Goal: Task Accomplishment & Management: Manage account settings

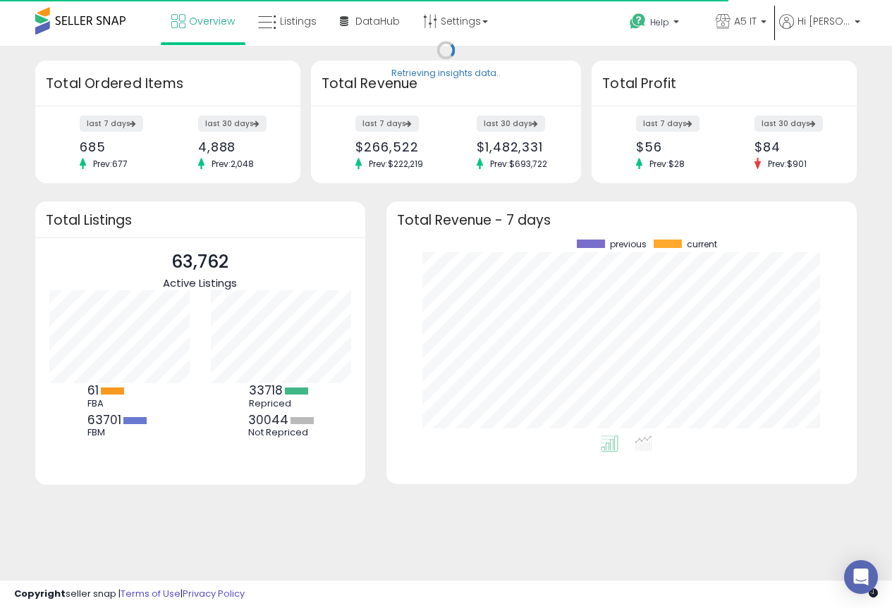
scroll to position [196, 442]
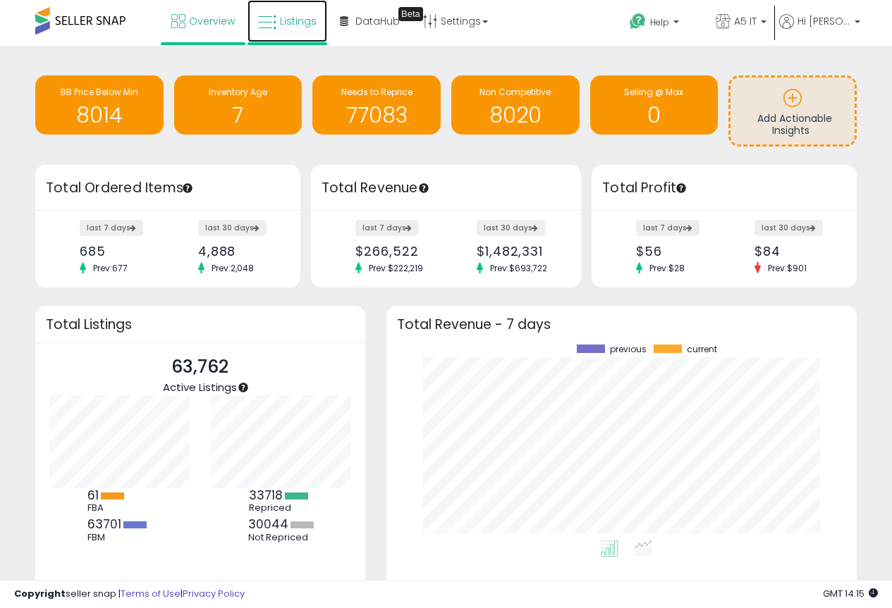
click at [309, 20] on span "Listings" at bounding box center [298, 21] width 37 height 14
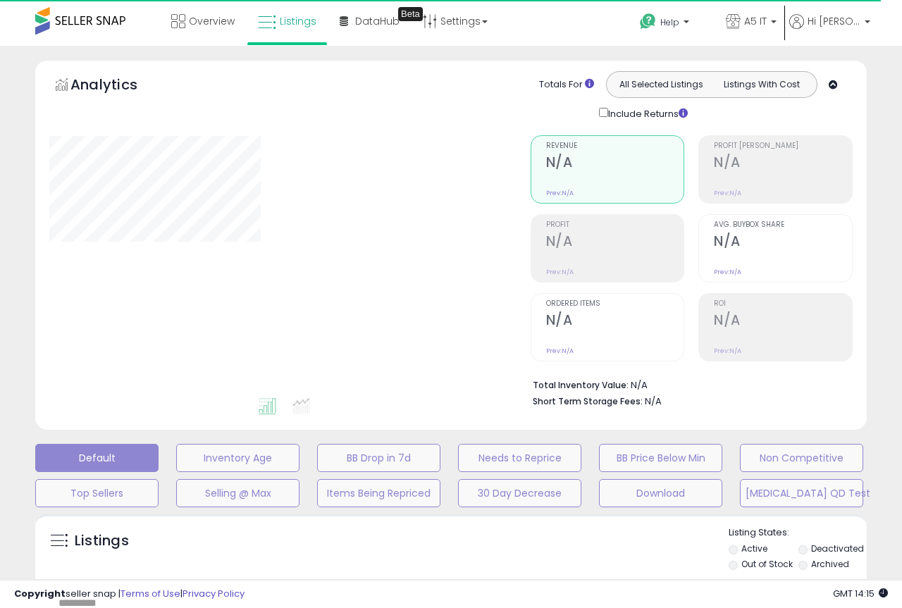
type input "*******"
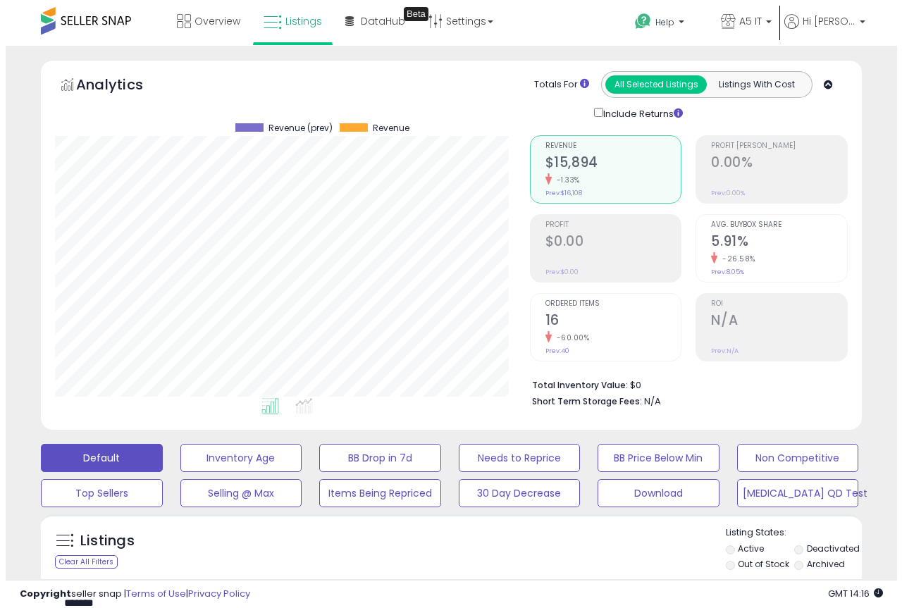
scroll to position [289, 475]
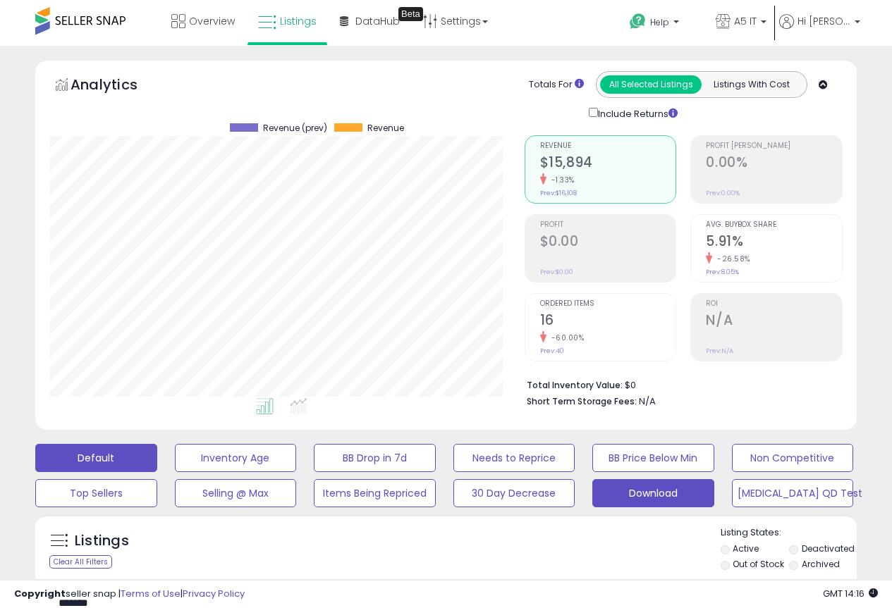
click at [646, 498] on button "Download" at bounding box center [653, 493] width 122 height 28
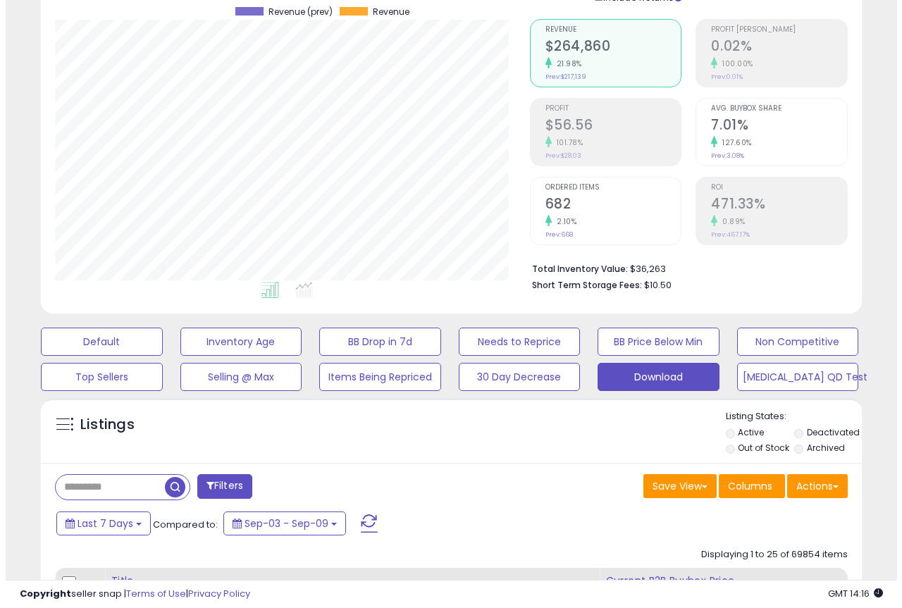
scroll to position [141, 0]
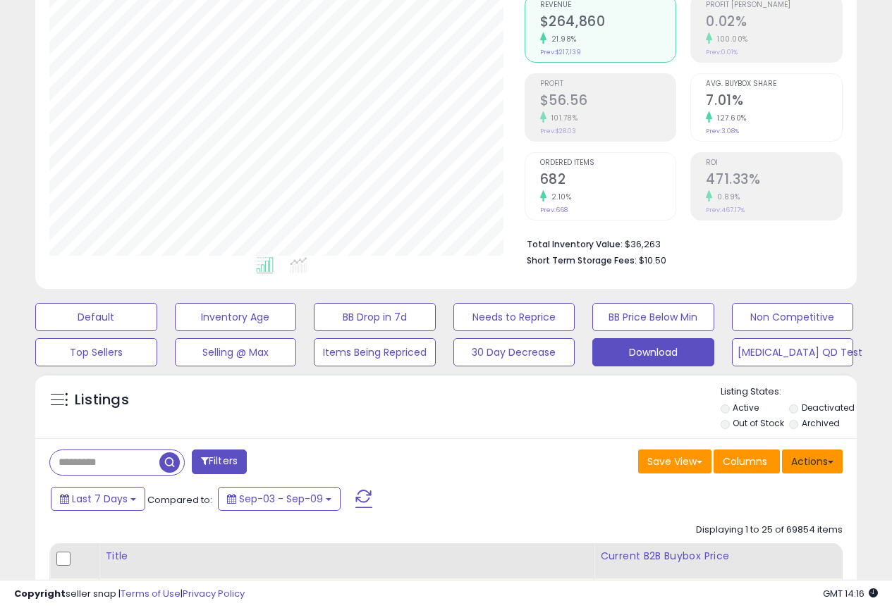
click at [810, 467] on button "Actions" at bounding box center [812, 462] width 61 height 24
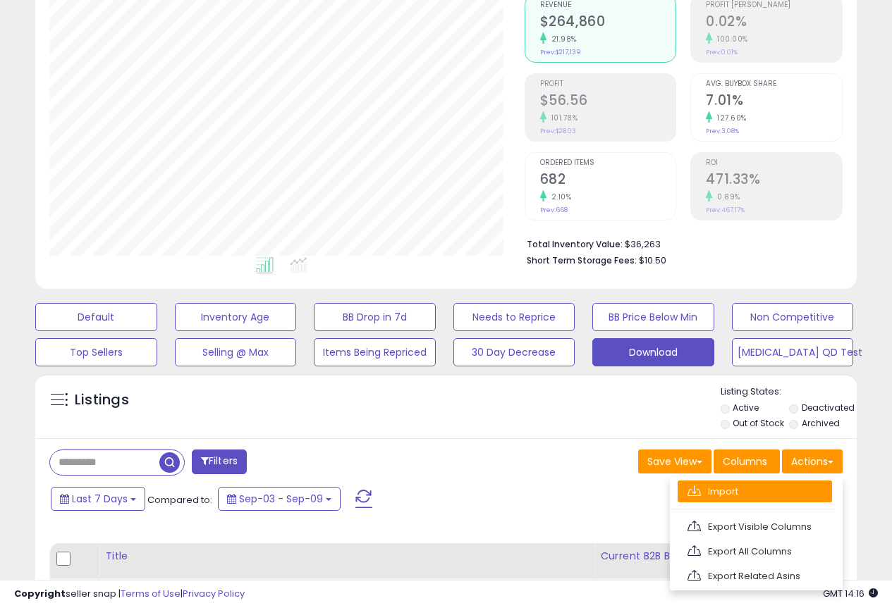
click at [729, 496] on link "Import" at bounding box center [754, 492] width 154 height 22
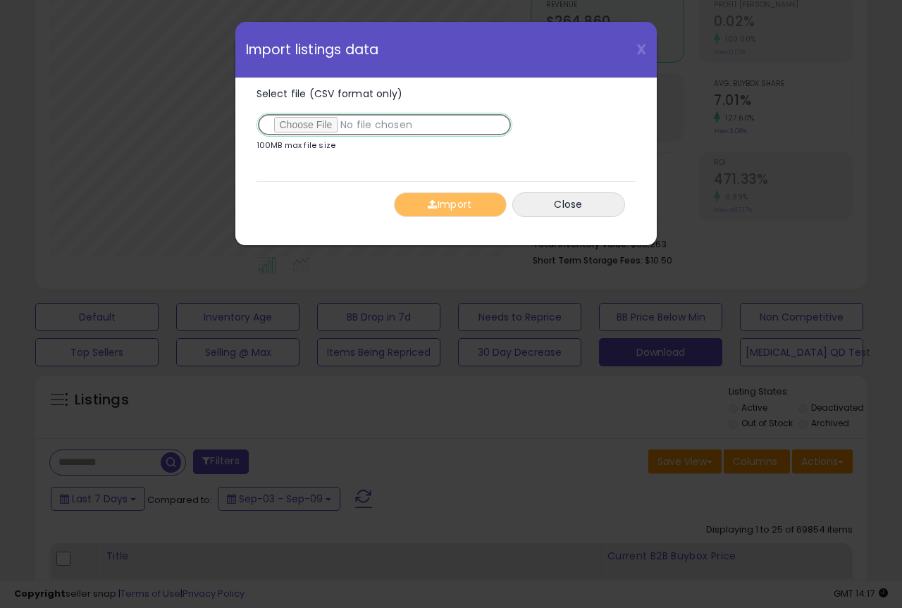
click at [300, 125] on input "Select file (CSV format only)" at bounding box center [385, 125] width 256 height 24
type input "**********"
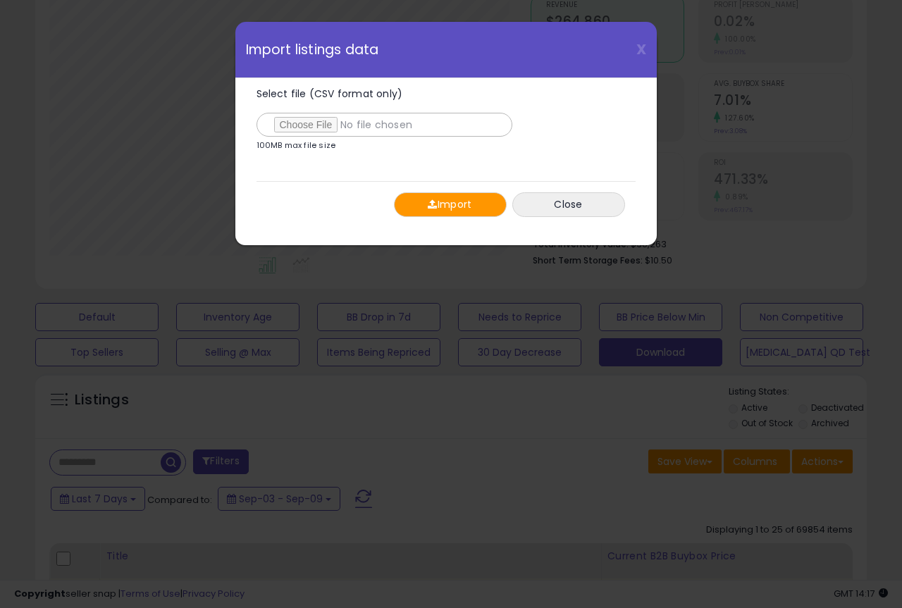
click at [446, 211] on button "Import" at bounding box center [450, 204] width 113 height 25
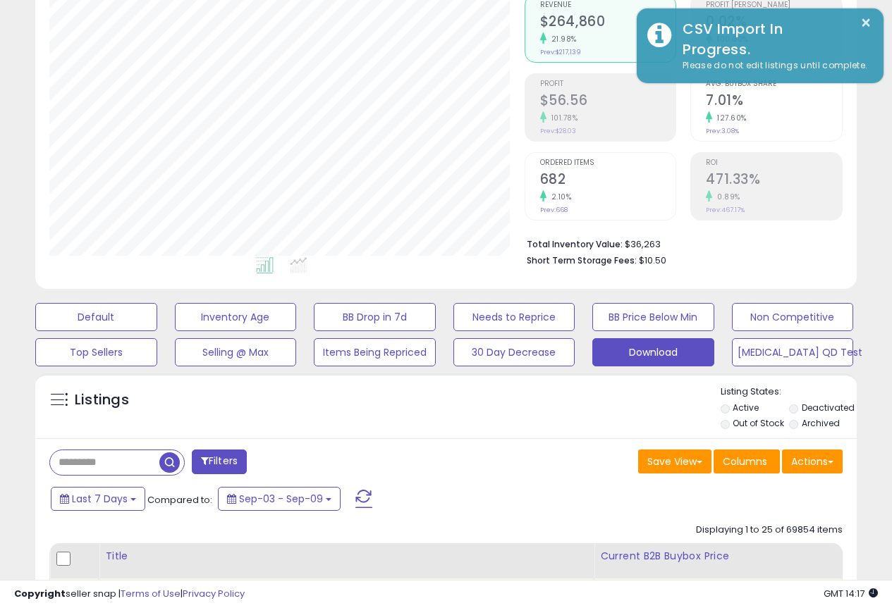
scroll to position [704504, 704318]
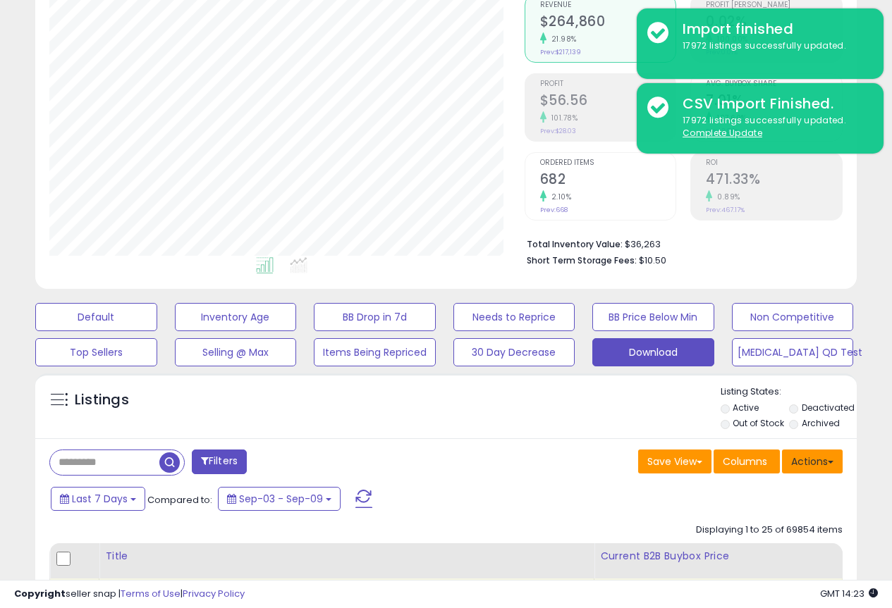
click at [801, 472] on button "Actions" at bounding box center [812, 462] width 61 height 24
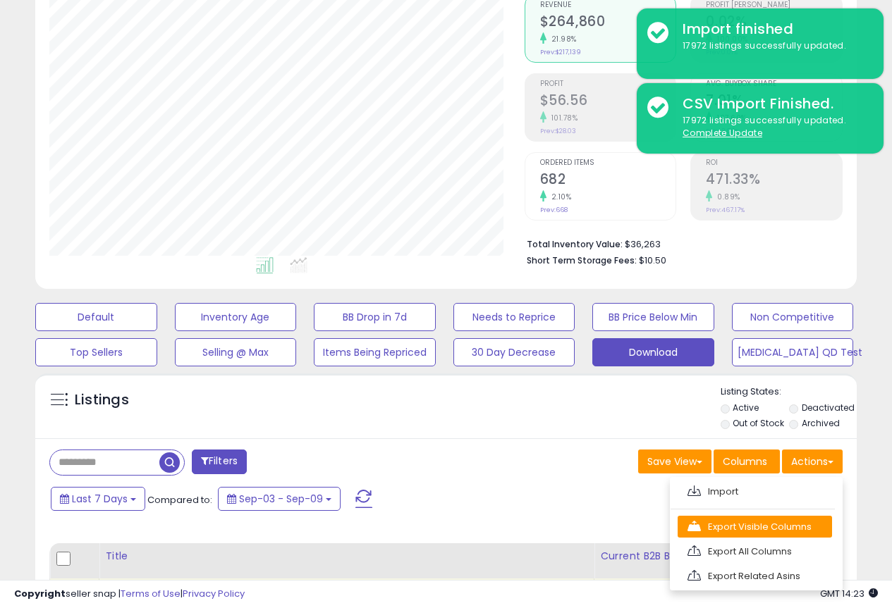
click at [783, 530] on link "Export Visible Columns" at bounding box center [754, 527] width 154 height 22
